Goal: Task Accomplishment & Management: Use online tool/utility

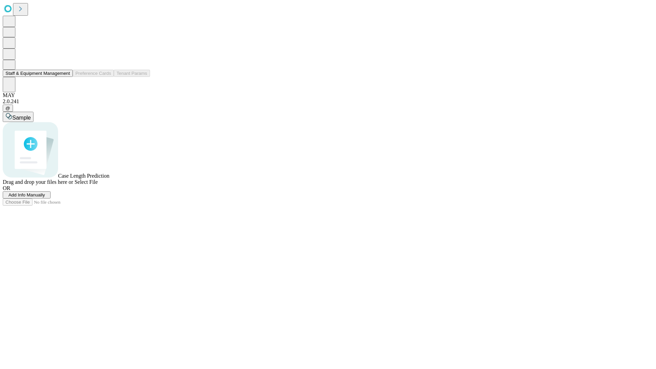
click at [65, 77] on button "Staff & Equipment Management" at bounding box center [38, 73] width 70 height 7
